Goal: Task Accomplishment & Management: Use online tool/utility

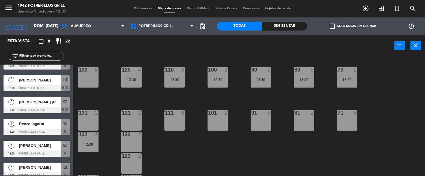
scroll to position [64, 0]
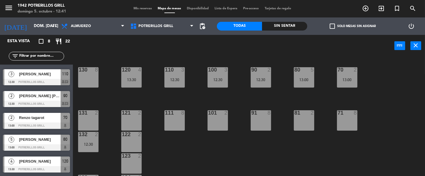
click at [142, 9] on span "Mis reservas" at bounding box center [143, 8] width 24 height 3
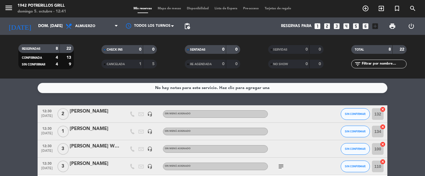
scroll to position [39, 0]
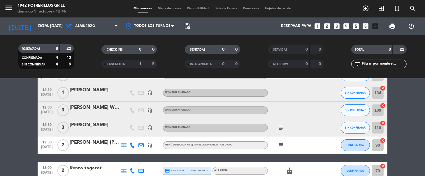
click at [424, 101] on bookings-row "12:30 [DATE] 2 CHICONI [PERSON_NAME] headset_mic Sin menú asignado SIN CONFIRMA…" at bounding box center [212, 145] width 425 height 156
click at [167, 9] on span "Mapa de mesas" at bounding box center [169, 8] width 29 height 3
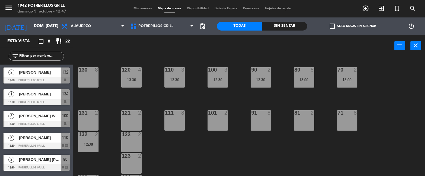
click at [81, 77] on div "130 8" at bounding box center [88, 77] width 20 height 20
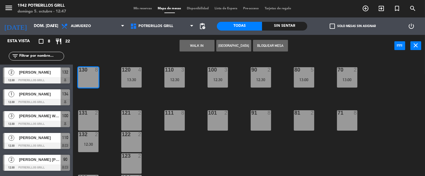
click at [192, 43] on button "WALK IN" at bounding box center [197, 46] width 35 height 12
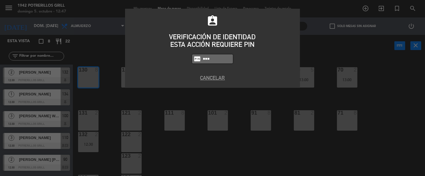
type input "8184"
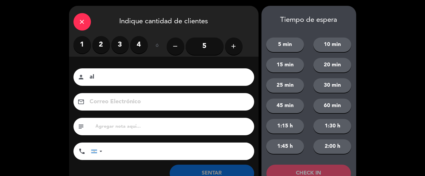
type input "a"
type input "L"
type input "[PERSON_NAME]"
click at [138, 47] on label "4" at bounding box center [138, 44] width 17 height 17
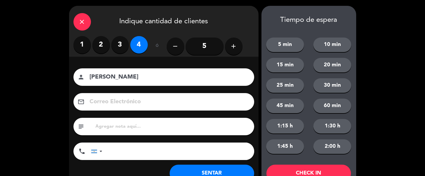
scroll to position [20, 0]
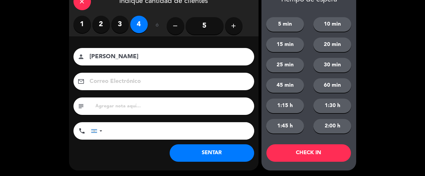
click at [216, 152] on button "SENTAR" at bounding box center [212, 153] width 85 height 17
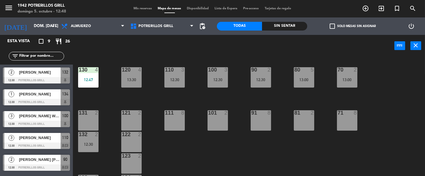
click at [279, 152] on div "130 4 12:47 120 4 13:30 110 3 12:30 100 3 12:30 90 2 12:30 80 5 13:00 70 2 13:0…" at bounding box center [251, 117] width 348 height 120
click at [139, 11] on div "Mis reservas Mapa de mesas Disponibilidad Lista de Espera Pre-acceso Tarjetas d…" at bounding box center [213, 8] width 164 height 5
click at [139, 10] on span "Mis reservas" at bounding box center [143, 8] width 24 height 3
